Goal: Task Accomplishment & Management: Manage account settings

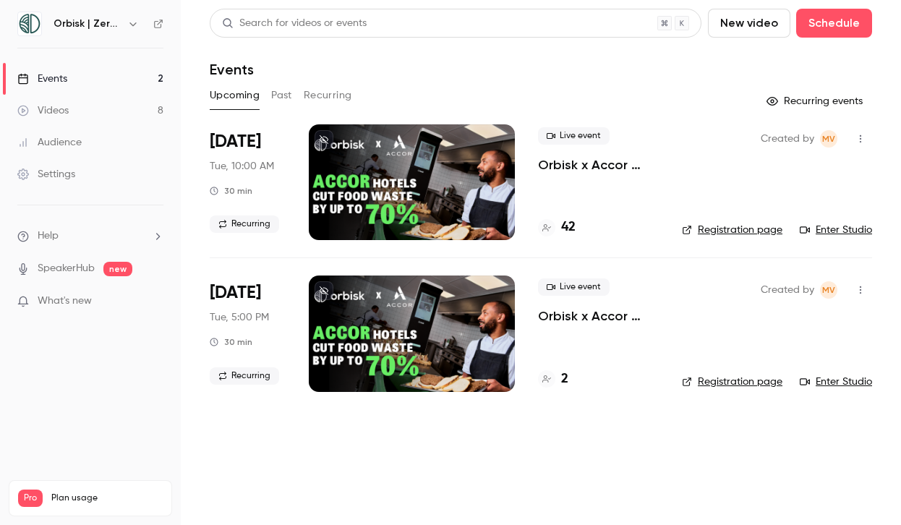
click at [587, 164] on p "Orbisk x Accor Webinar | From Insights to Actions: Create Your Personalized Foo…" at bounding box center [598, 164] width 121 height 17
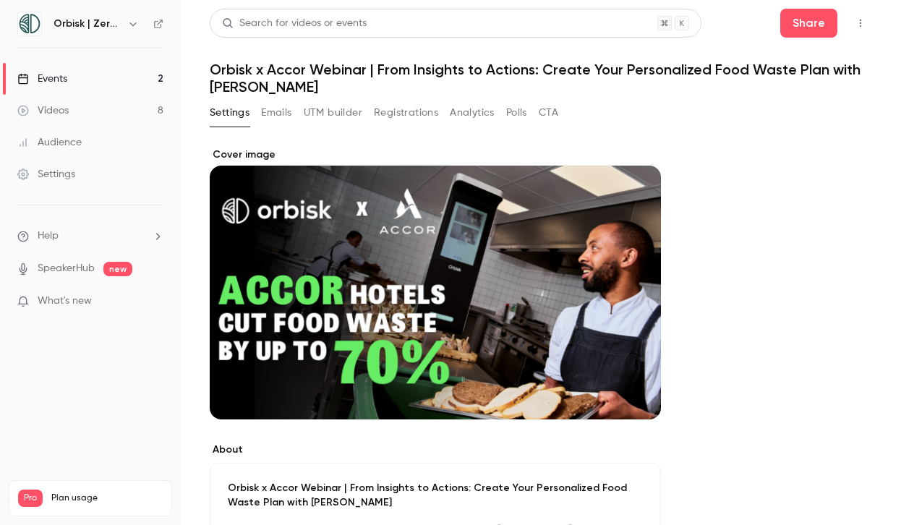
click at [290, 107] on button "Emails" at bounding box center [276, 112] width 30 height 23
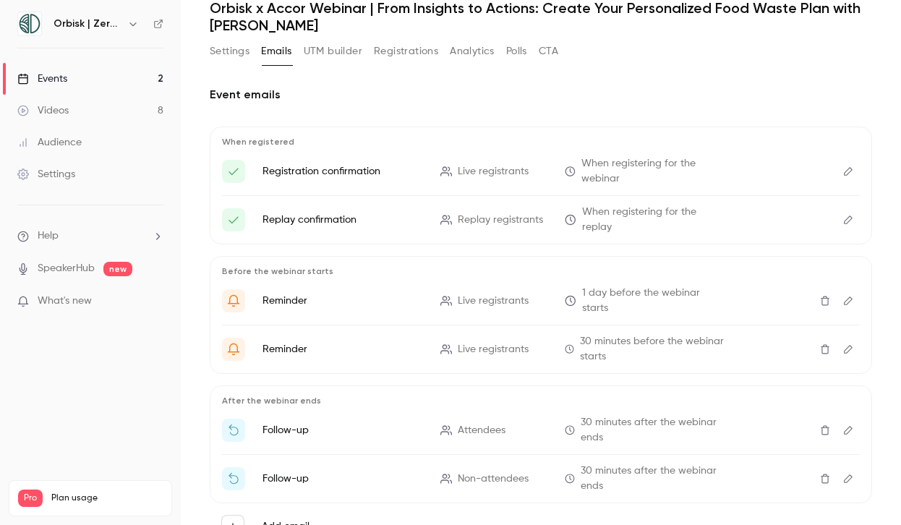
scroll to position [124, 0]
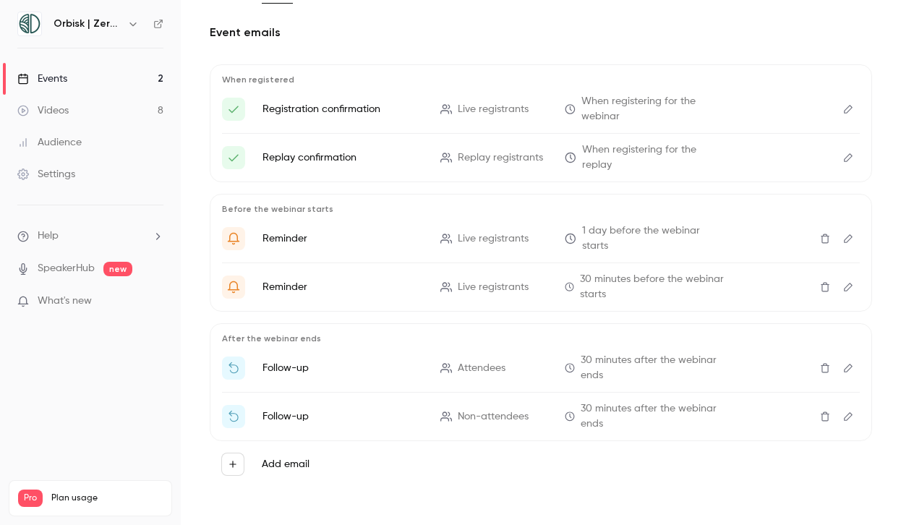
click at [59, 141] on div "Audience" at bounding box center [49, 142] width 64 height 14
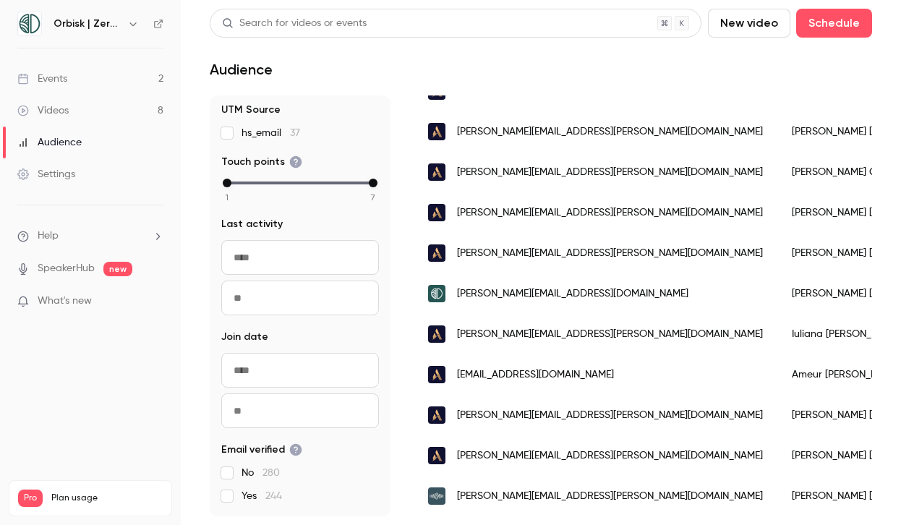
scroll to position [136, 0]
